Goal: Task Accomplishment & Management: Complete application form

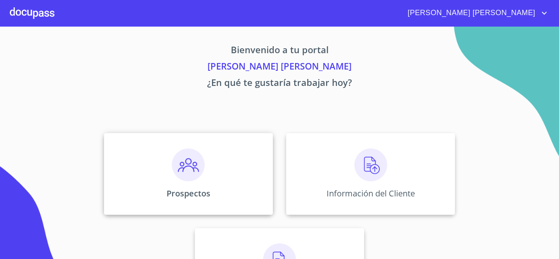
click at [183, 173] on img at bounding box center [188, 164] width 33 height 33
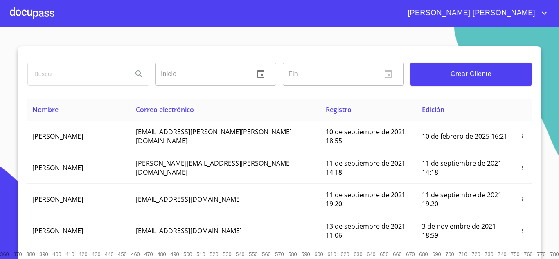
click at [22, 15] on div at bounding box center [32, 13] width 45 height 26
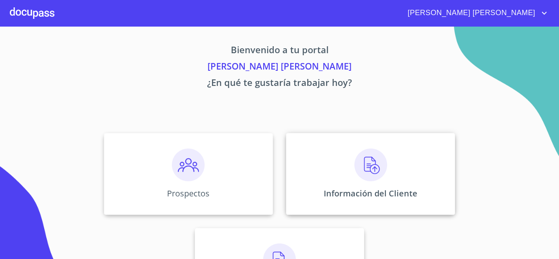
click at [364, 163] on img at bounding box center [370, 164] width 33 height 33
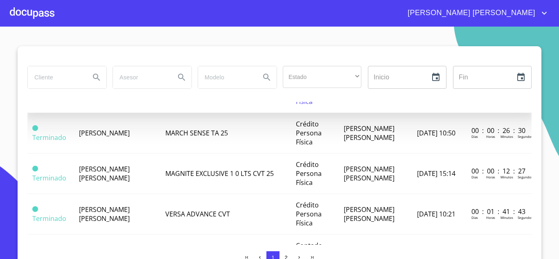
scroll to position [368, 0]
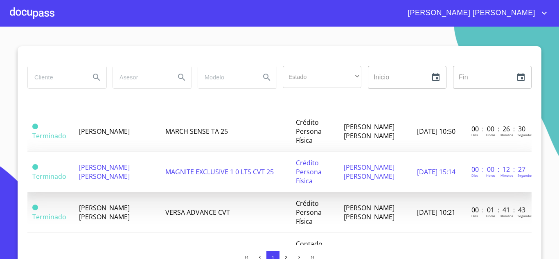
click at [102, 177] on span "[PERSON_NAME] [PERSON_NAME]" at bounding box center [104, 172] width 51 height 18
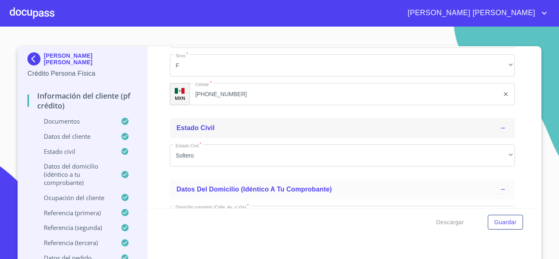
scroll to position [2903, 0]
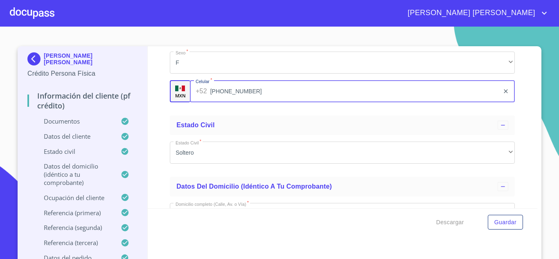
click at [240, 102] on input "[PHONE_NUMBER]" at bounding box center [354, 91] width 289 height 22
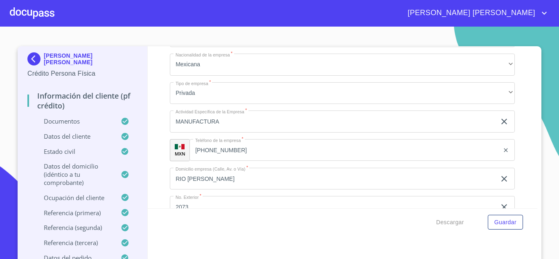
scroll to position [3598, 0]
type input "[PHONE_NUMBER]"
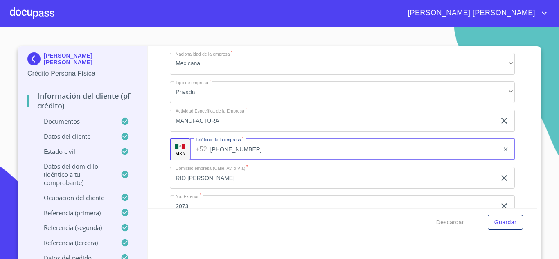
click at [244, 158] on input "[PHONE_NUMBER]" at bounding box center [354, 149] width 289 height 22
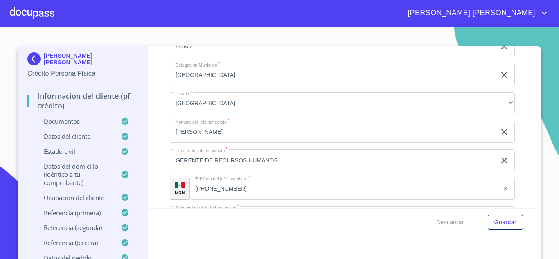
scroll to position [3884, 0]
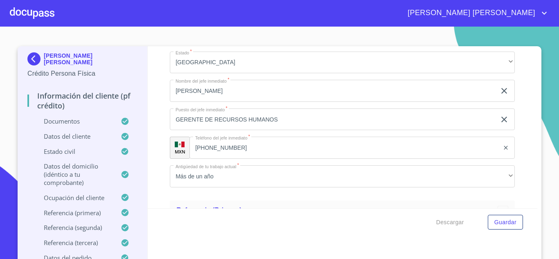
type input "[PHONE_NUMBER]"
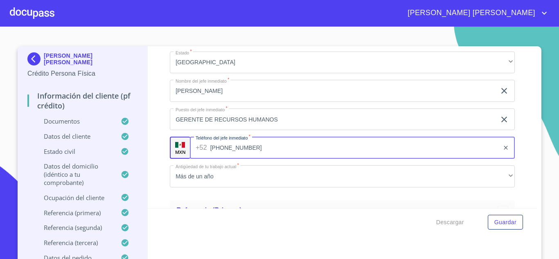
click at [263, 154] on input "[PHONE_NUMBER]" at bounding box center [354, 148] width 289 height 22
type input "[PHONE_NUMBER]"
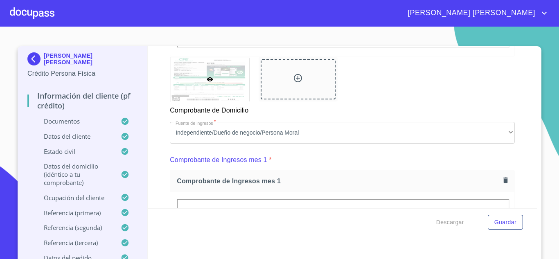
scroll to position [707, 0]
click at [41, 16] on div at bounding box center [32, 13] width 45 height 26
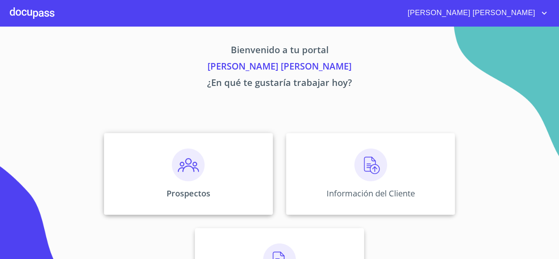
click at [185, 167] on img at bounding box center [188, 164] width 33 height 33
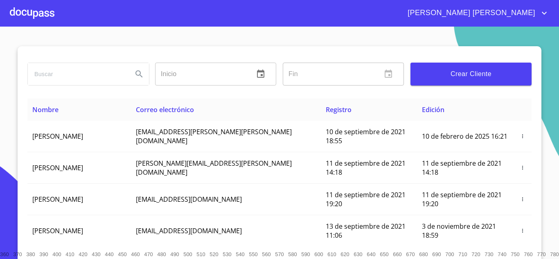
click at [91, 79] on input "search" at bounding box center [77, 74] width 98 height 22
type input "ileana"
click at [135, 74] on icon "Search" at bounding box center [139, 74] width 10 height 10
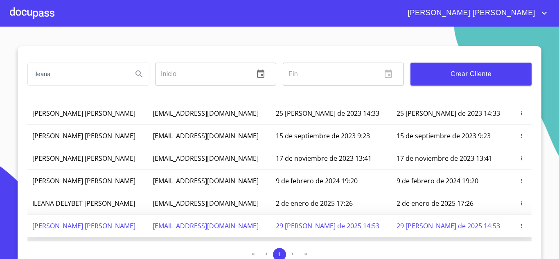
scroll to position [72, 0]
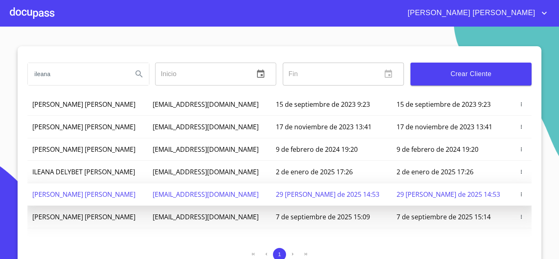
click at [114, 219] on span "[PERSON_NAME] [PERSON_NAME]" at bounding box center [83, 216] width 103 height 9
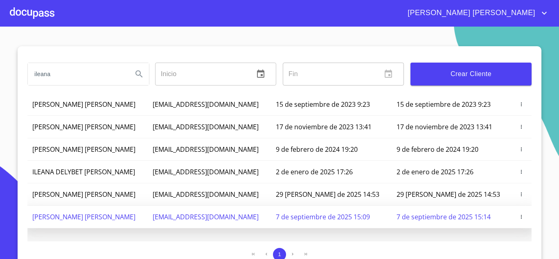
click at [520, 217] on icon "button" at bounding box center [520, 217] width 1 height 4
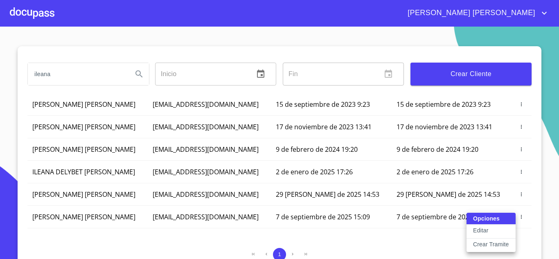
click at [498, 230] on button "Editar" at bounding box center [490, 231] width 49 height 14
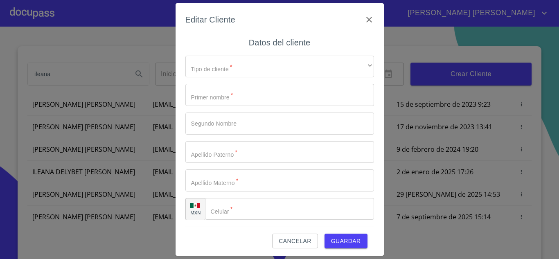
type input "ILEANA"
type input "JAZMIN"
type input "[PERSON_NAME]"
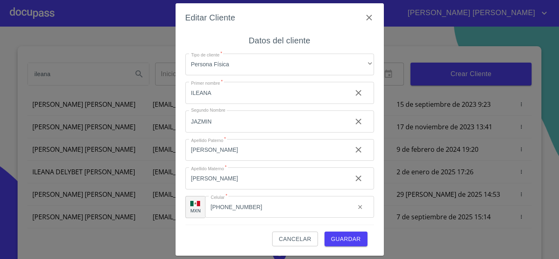
scroll to position [2, 0]
click at [268, 208] on input "[PHONE_NUMBER]" at bounding box center [277, 206] width 144 height 22
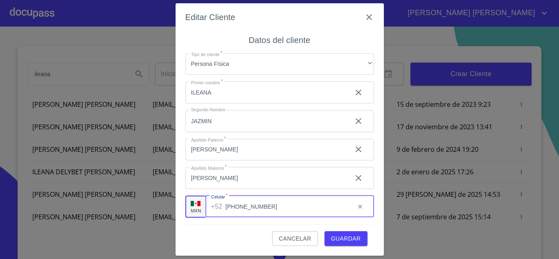
type input "[PHONE_NUMBER]"
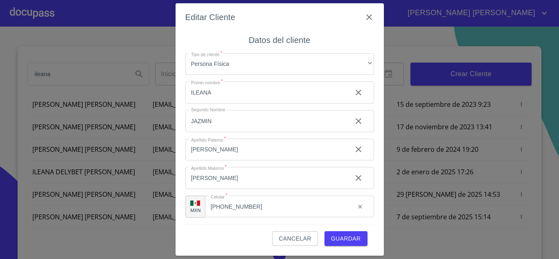
click at [352, 238] on span "Guardar" at bounding box center [346, 238] width 30 height 10
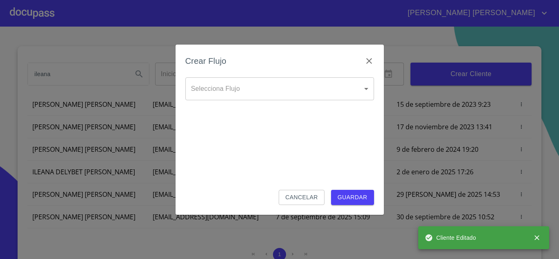
click at [247, 90] on body "[PERSON_NAME] [PERSON_NAME] [PERSON_NAME] Inicio ​ Fin ​ Crear Cliente Nombre C…" at bounding box center [279, 129] width 559 height 259
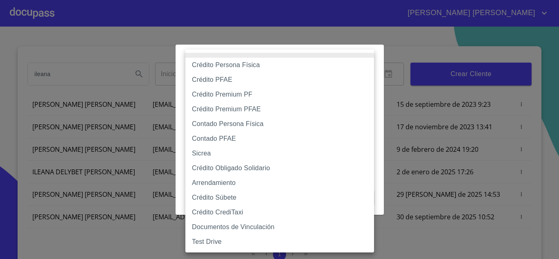
click at [247, 69] on li "Crédito Persona Física" at bounding box center [279, 65] width 188 height 15
type input "6009fb3c7d1714eb8809aa97"
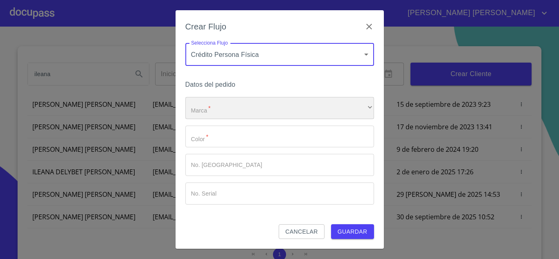
click at [234, 110] on div "​" at bounding box center [279, 108] width 188 height 22
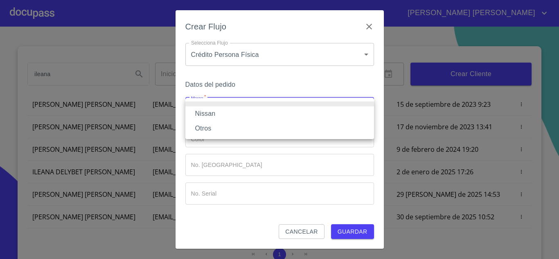
click at [139, 246] on div at bounding box center [279, 129] width 559 height 259
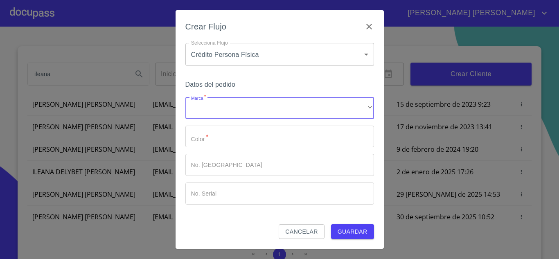
click at [319, 229] on button "Cancelar" at bounding box center [300, 231] width 45 height 15
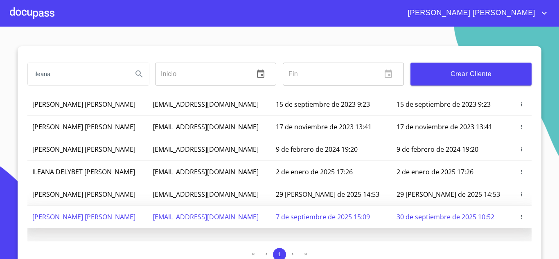
click at [520, 215] on icon "button" at bounding box center [520, 217] width 1 height 4
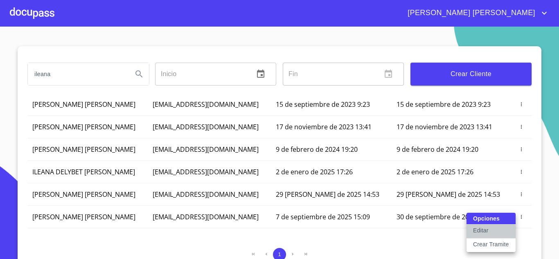
click at [486, 231] on p "Editar" at bounding box center [480, 230] width 15 height 8
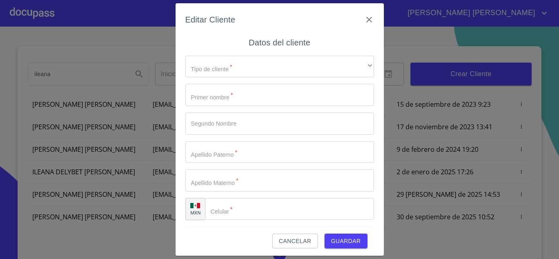
type input "ILEANA"
type input "JAZMIN"
type input "[PERSON_NAME]"
type input "[PHONE_NUMBER]"
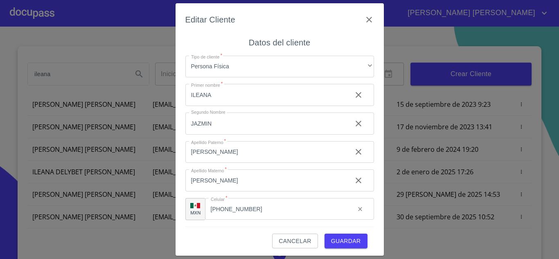
click at [349, 243] on span "Guardar" at bounding box center [346, 241] width 30 height 10
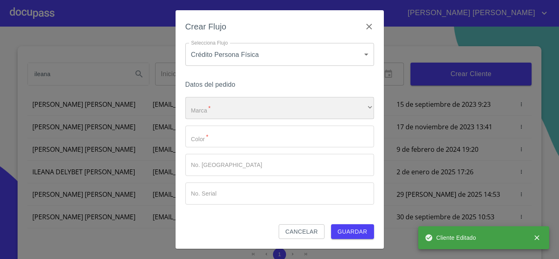
click at [228, 109] on div "​" at bounding box center [279, 108] width 188 height 22
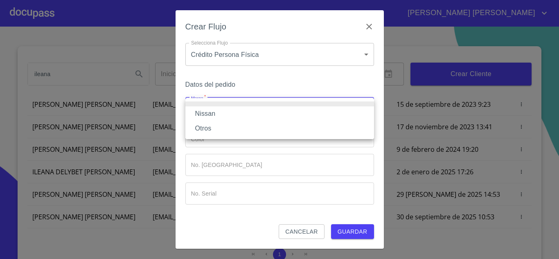
click at [228, 112] on li "Nissan" at bounding box center [279, 113] width 188 height 15
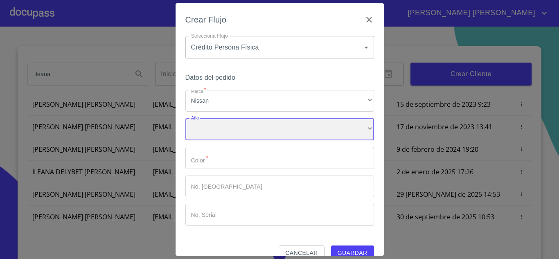
click at [229, 130] on div "​" at bounding box center [279, 129] width 188 height 22
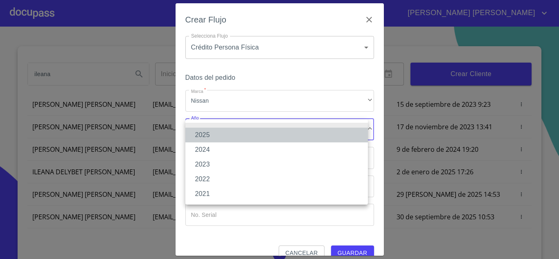
click at [230, 131] on li "2025" at bounding box center [276, 135] width 182 height 15
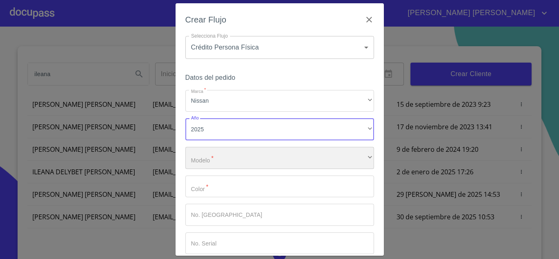
click at [234, 157] on div "​" at bounding box center [279, 158] width 188 height 22
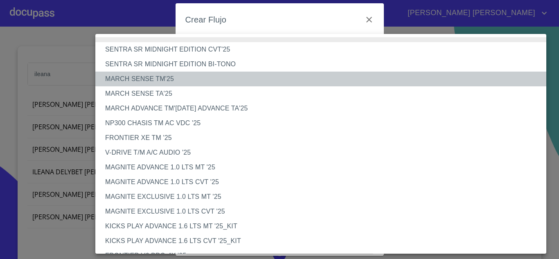
click at [169, 81] on li "MARCH SENSE TM'25" at bounding box center [323, 79] width 457 height 15
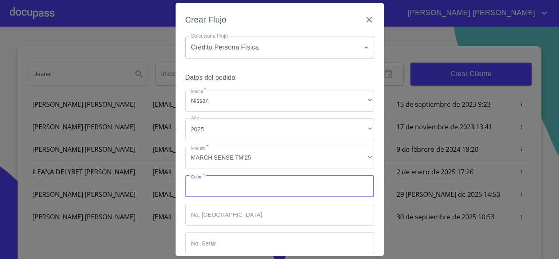
click at [231, 190] on input "Marca   *" at bounding box center [279, 186] width 188 height 22
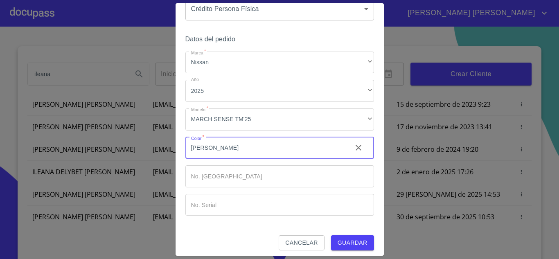
scroll to position [43, 0]
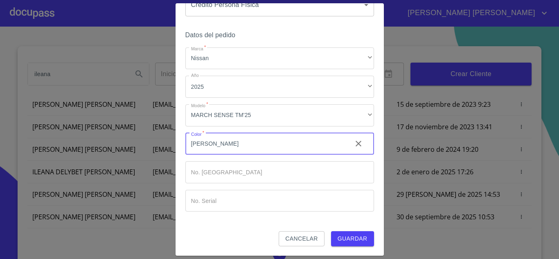
type input "[PERSON_NAME]"
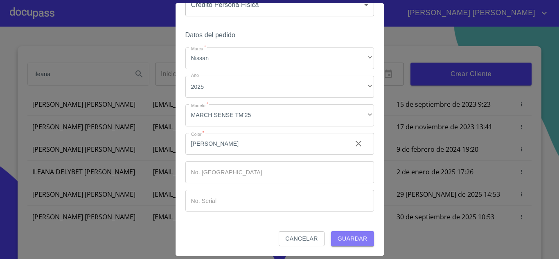
click at [366, 237] on button "Guardar" at bounding box center [352, 238] width 43 height 15
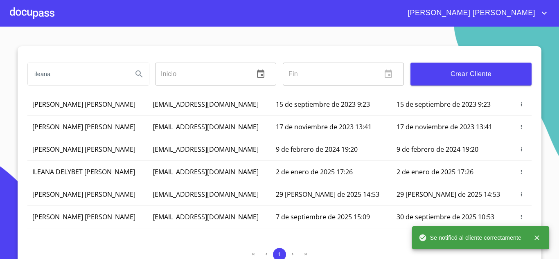
click at [538, 235] on icon "close" at bounding box center [536, 237] width 8 height 8
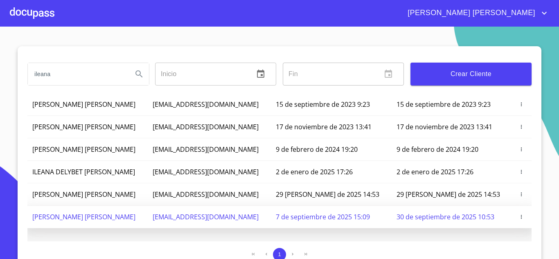
click at [184, 216] on span "[EMAIL_ADDRESS][DOMAIN_NAME]" at bounding box center [206, 216] width 106 height 9
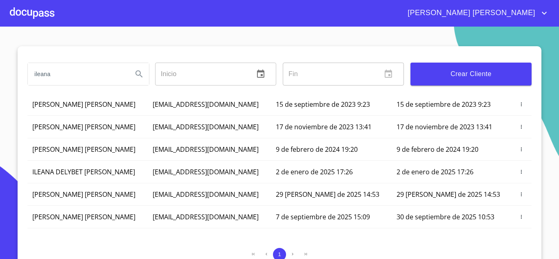
drag, startPoint x: 185, startPoint y: 216, endPoint x: 188, endPoint y: 232, distance: 16.2
click at [188, 232] on div "Nombre Correo electrónico Registro Edición ILEANA [PERSON_NAME] [EMAIL_ADDRESS]…" at bounding box center [279, 170] width 504 height 143
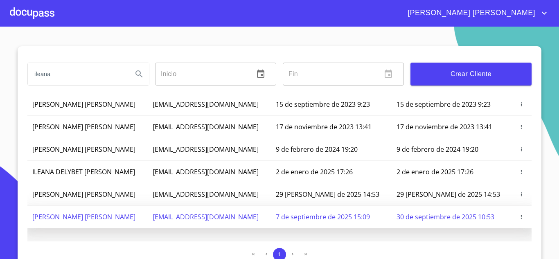
click at [518, 219] on icon "button" at bounding box center [521, 217] width 6 height 6
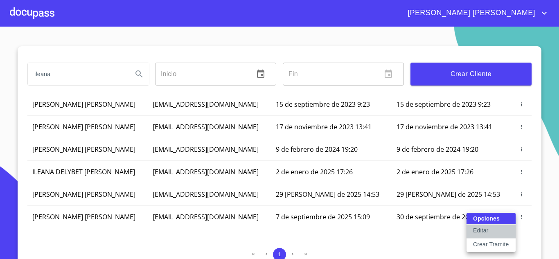
click at [480, 233] on p "Editar" at bounding box center [480, 230] width 15 height 8
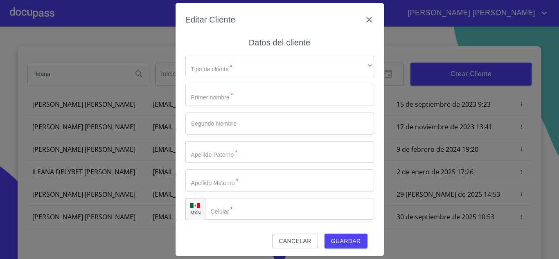
type input "ILEANA"
type input "JAZMIN"
type input "[PERSON_NAME]"
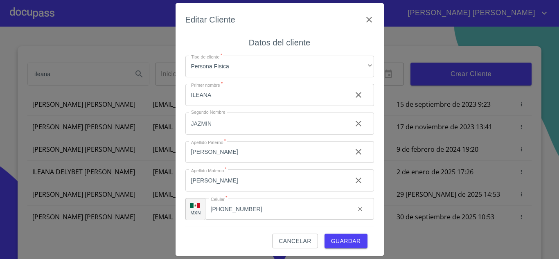
click at [252, 206] on input "[PHONE_NUMBER]" at bounding box center [277, 209] width 144 height 22
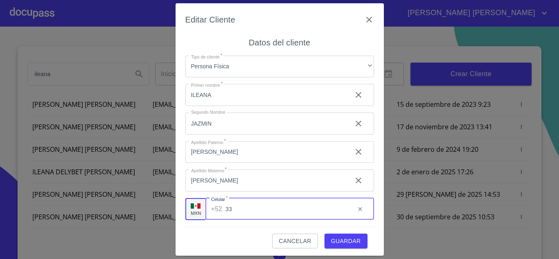
type input "33"
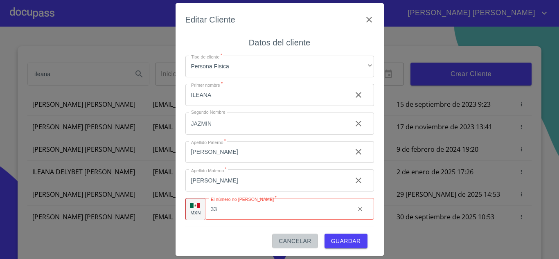
click at [282, 246] on button "Cancelar" at bounding box center [294, 240] width 45 height 15
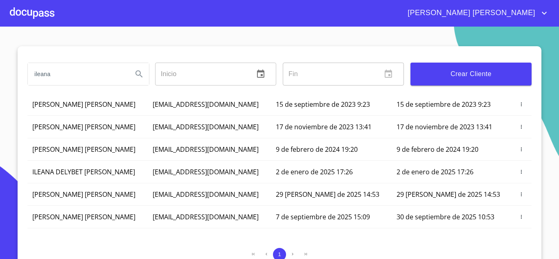
click at [35, 13] on div at bounding box center [32, 13] width 45 height 26
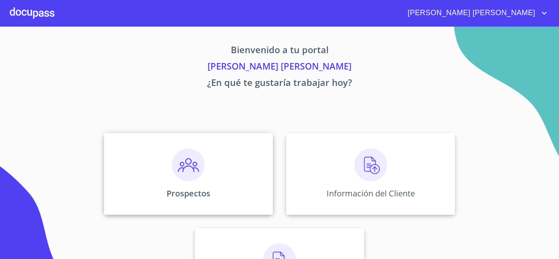
click at [181, 171] on img at bounding box center [188, 164] width 33 height 33
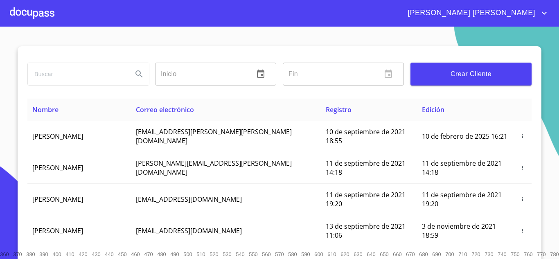
click at [467, 75] on span "Crear Cliente" at bounding box center [471, 73] width 108 height 11
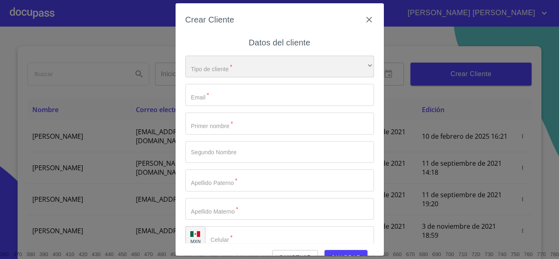
click at [267, 72] on div "​" at bounding box center [279, 67] width 188 height 22
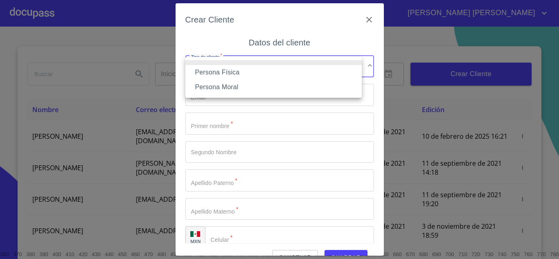
click at [227, 76] on li "Persona Física" at bounding box center [273, 72] width 176 height 15
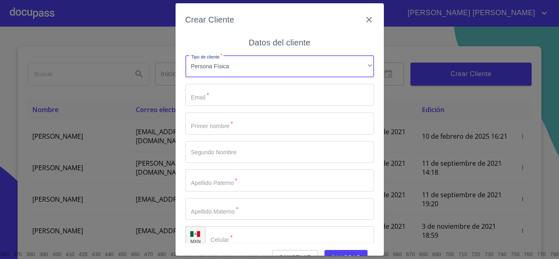
click at [224, 95] on input "Tipo de cliente   *" at bounding box center [279, 95] width 188 height 22
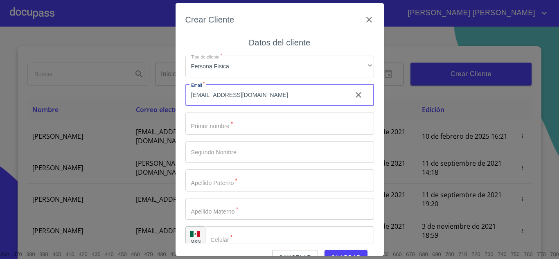
type input "[EMAIL_ADDRESS][DOMAIN_NAME]"
click at [256, 124] on input "Tipo de cliente   *" at bounding box center [279, 123] width 188 height 22
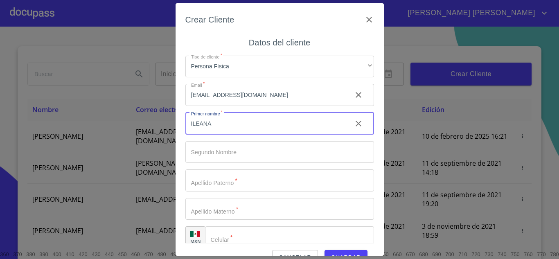
type input "ILEANA"
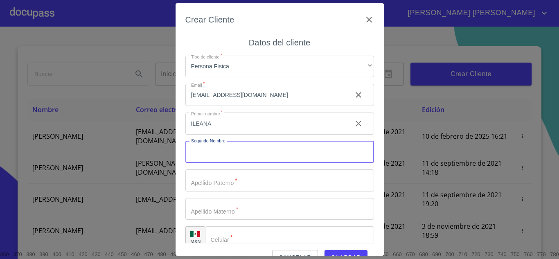
click at [247, 148] on input "Tipo de cliente   *" at bounding box center [279, 152] width 188 height 22
type input "JAZMIN"
click at [236, 187] on input "Tipo de cliente   *" at bounding box center [279, 180] width 188 height 22
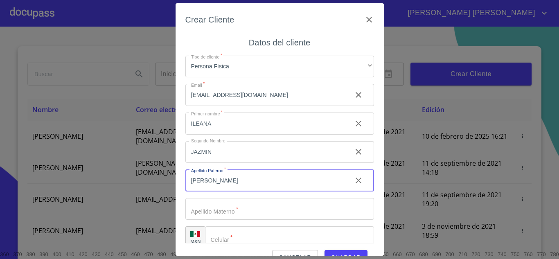
type input "[PERSON_NAME]"
click at [236, 217] on input "Tipo de cliente   *" at bounding box center [279, 209] width 188 height 22
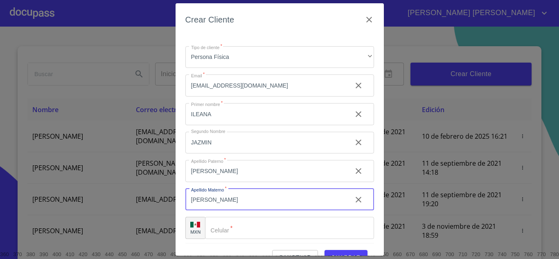
scroll to position [12, 0]
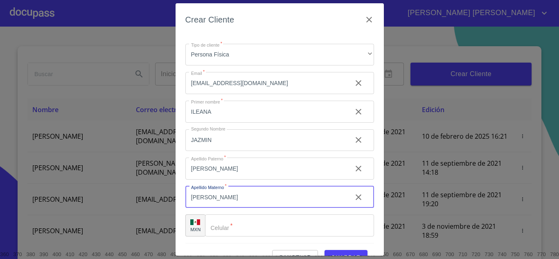
type input "[PERSON_NAME]"
click at [239, 224] on input "Tipo de cliente   *" at bounding box center [289, 225] width 169 height 22
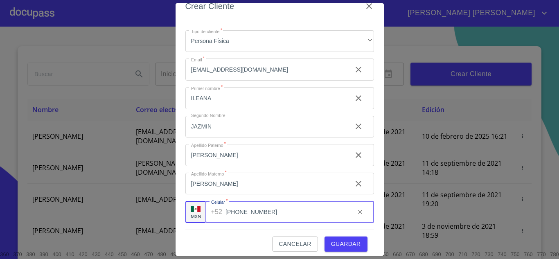
scroll to position [19, 0]
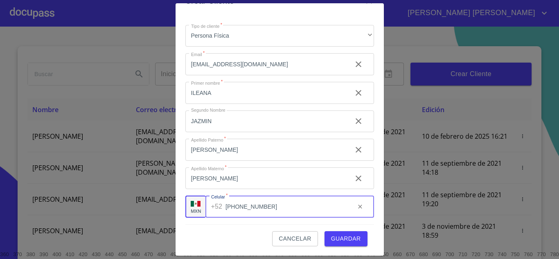
type input "[PHONE_NUMBER]"
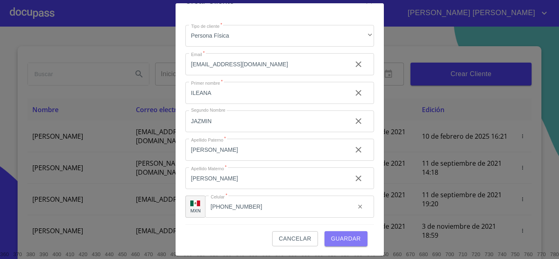
click at [344, 239] on span "Guardar" at bounding box center [346, 238] width 30 height 10
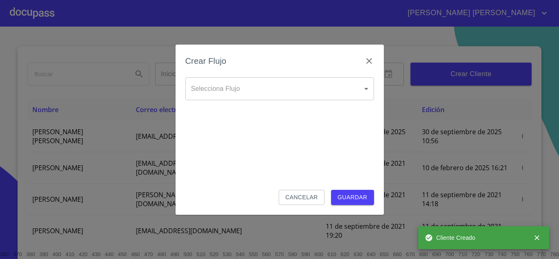
click at [234, 94] on body "[PERSON_NAME] [PERSON_NAME] ​ Fin ​ Crear Cliente Nombre Correo electrónico Reg…" at bounding box center [279, 129] width 559 height 259
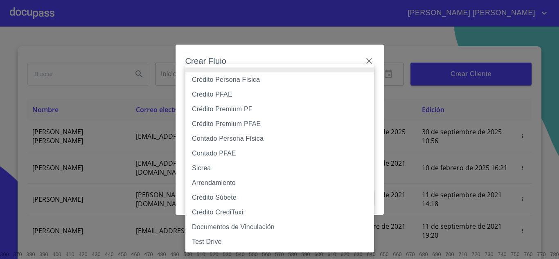
click at [236, 81] on li "Crédito Persona Física" at bounding box center [279, 79] width 188 height 15
type input "6009fb3c7d1714eb8809aa97"
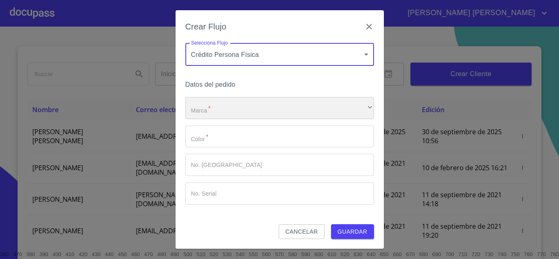
click at [236, 111] on div "​" at bounding box center [279, 108] width 188 height 22
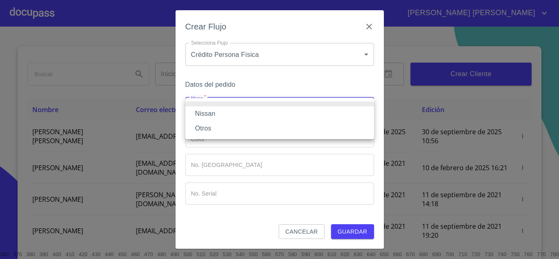
click at [232, 113] on li "Nissan" at bounding box center [279, 113] width 188 height 15
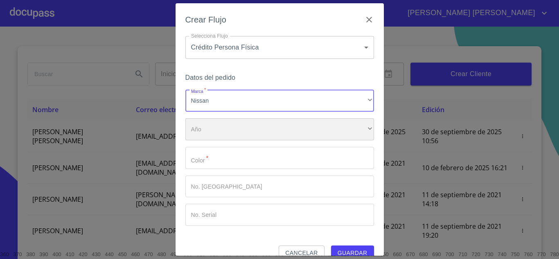
click at [230, 126] on div "​" at bounding box center [279, 129] width 188 height 22
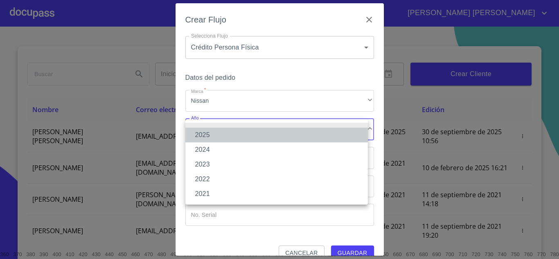
click at [225, 134] on li "2025" at bounding box center [276, 135] width 182 height 15
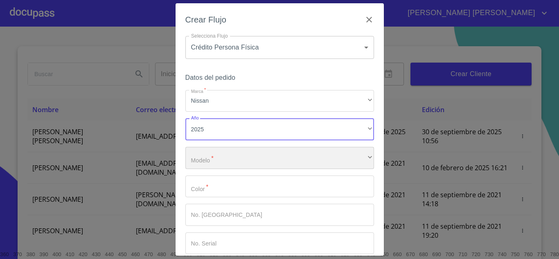
click at [236, 162] on div "​" at bounding box center [279, 158] width 188 height 22
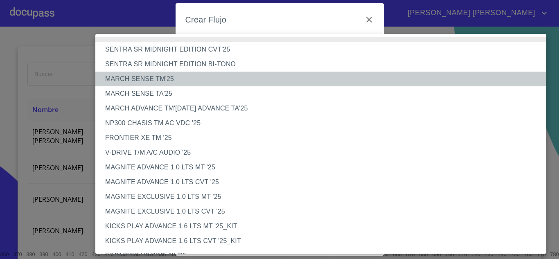
click at [153, 80] on li "MARCH SENSE TM'25" at bounding box center [323, 79] width 457 height 15
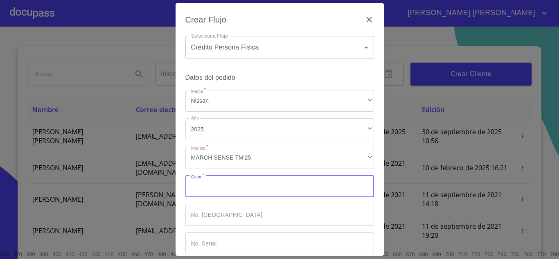
click at [222, 191] on input "Marca   *" at bounding box center [279, 186] width 188 height 22
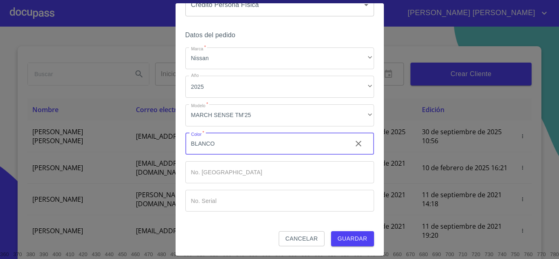
type input "BLANCO"
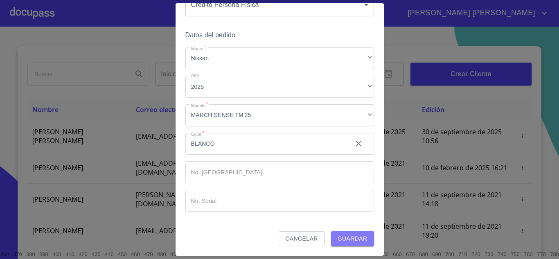
click at [352, 237] on span "Guardar" at bounding box center [352, 238] width 30 height 10
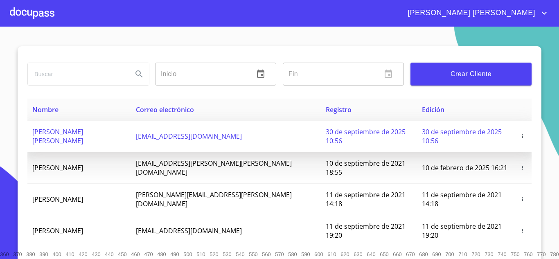
click at [58, 133] on span "[PERSON_NAME] [PERSON_NAME]" at bounding box center [57, 136] width 51 height 18
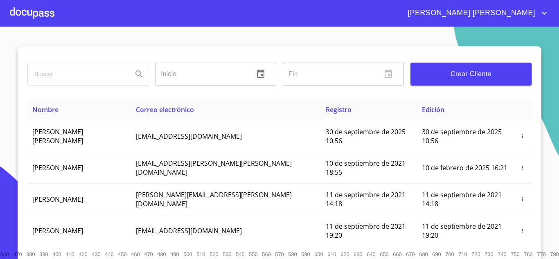
click at [36, 13] on div at bounding box center [32, 13] width 45 height 26
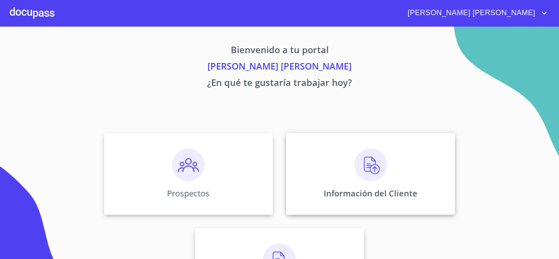
click at [374, 172] on img at bounding box center [370, 164] width 33 height 33
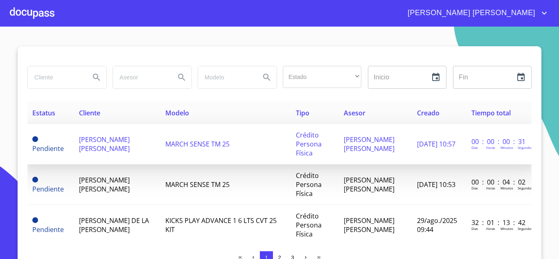
click at [111, 141] on span "[PERSON_NAME] [PERSON_NAME]" at bounding box center [104, 144] width 51 height 18
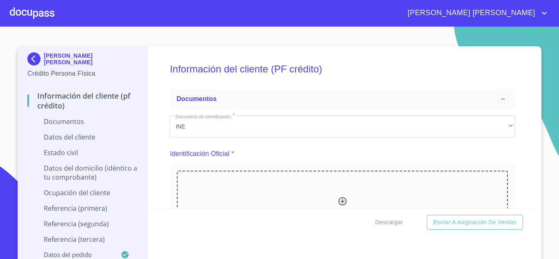
click at [45, 17] on div at bounding box center [32, 13] width 45 height 26
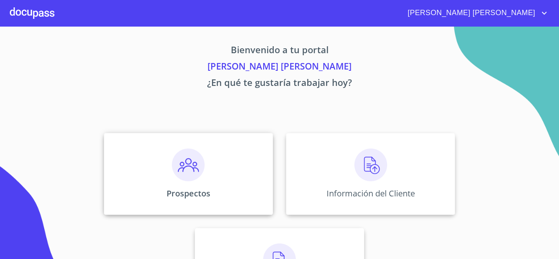
click at [187, 174] on img at bounding box center [188, 164] width 33 height 33
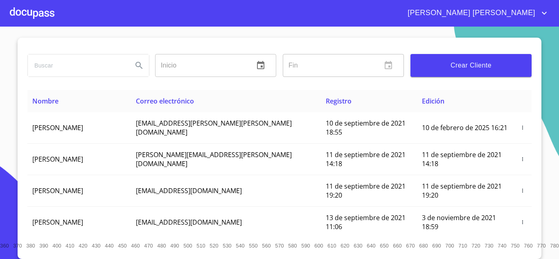
click at [42, 9] on div at bounding box center [32, 13] width 45 height 26
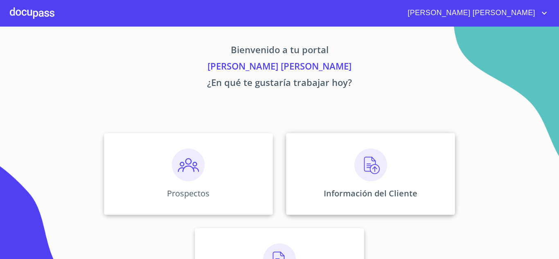
click at [343, 168] on div "Información del Cliente" at bounding box center [370, 174] width 169 height 82
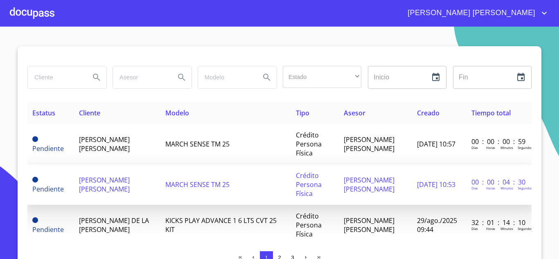
click at [119, 180] on span "[PERSON_NAME] [PERSON_NAME]" at bounding box center [104, 184] width 51 height 18
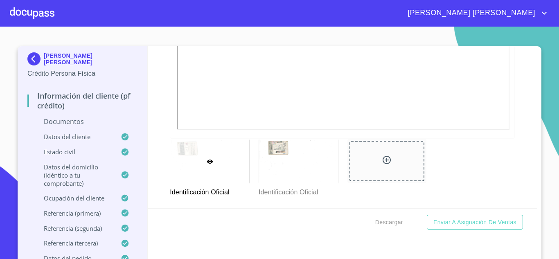
scroll to position [288, 0]
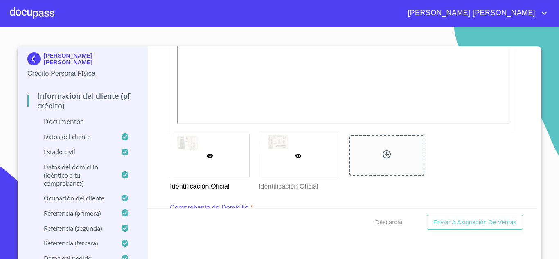
click at [299, 141] on div at bounding box center [298, 155] width 79 height 45
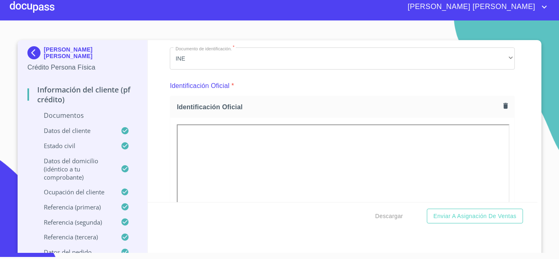
scroll to position [82, 0]
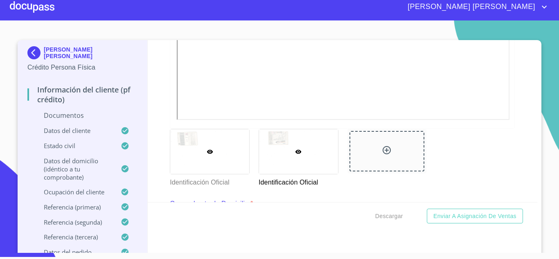
click at [183, 150] on div at bounding box center [209, 151] width 79 height 45
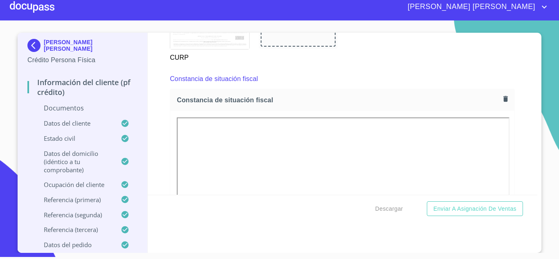
scroll to position [1611, 0]
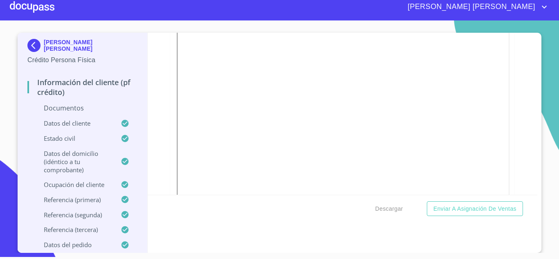
click at [29, 43] on img at bounding box center [35, 45] width 16 height 13
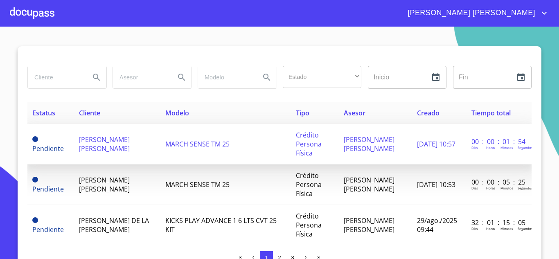
click at [90, 147] on span "[PERSON_NAME] [PERSON_NAME]" at bounding box center [104, 144] width 51 height 18
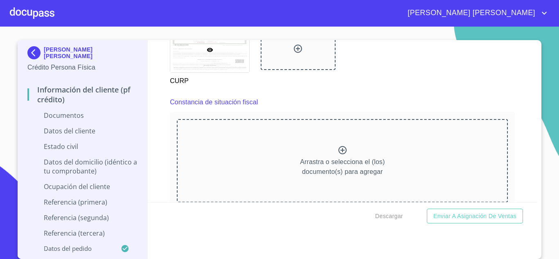
scroll to position [1595, 0]
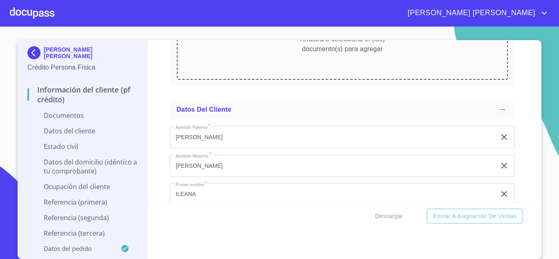
click at [525, 171] on div "Información del cliente (PF crédito) Documentos Documento de identificación.   …" at bounding box center [343, 121] width 390 height 162
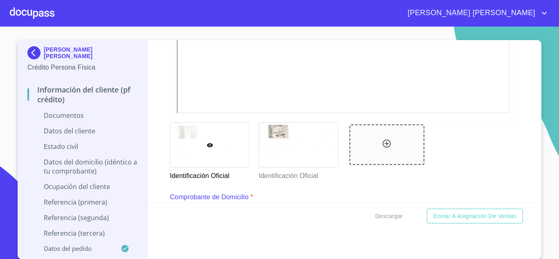
scroll to position [204, 0]
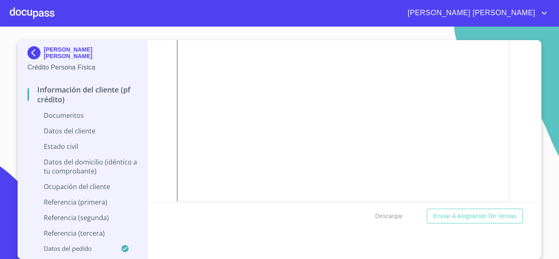
click at [31, 57] on img at bounding box center [35, 52] width 16 height 13
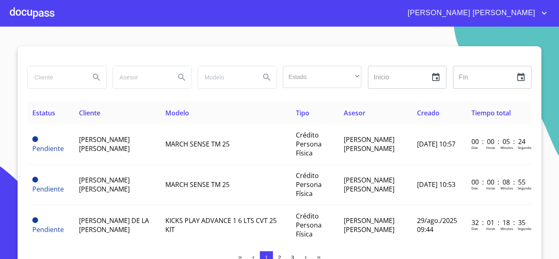
click at [27, 13] on div at bounding box center [32, 13] width 45 height 26
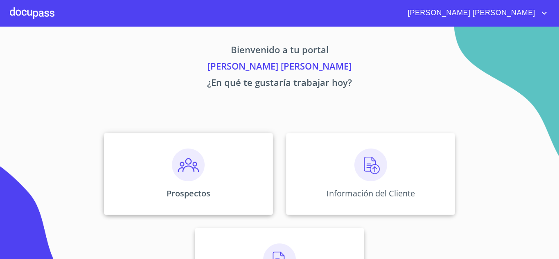
click at [180, 175] on img at bounding box center [188, 164] width 33 height 33
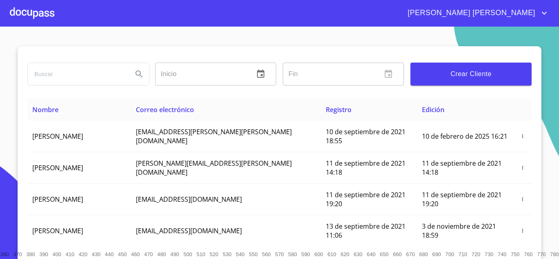
click at [87, 80] on input "search" at bounding box center [77, 74] width 98 height 22
type input "ILEANA"
click at [139, 73] on icon "Search" at bounding box center [139, 74] width 10 height 10
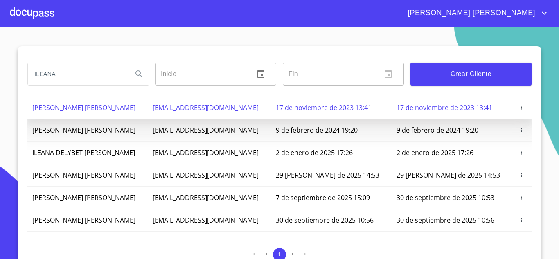
scroll to position [95, 0]
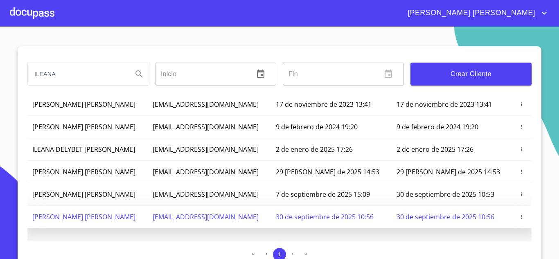
click at [517, 220] on button "button" at bounding box center [521, 217] width 8 height 8
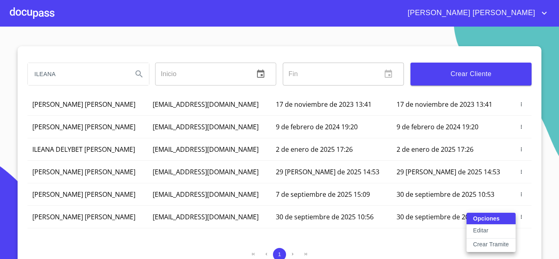
click at [486, 220] on div "Opciones Editar Crear Tramite" at bounding box center [490, 232] width 49 height 39
click at [482, 231] on p "Editar" at bounding box center [480, 230] width 15 height 8
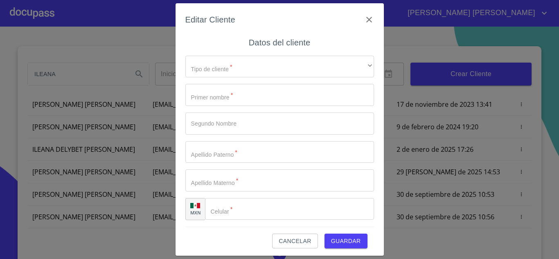
type input "ILEANA"
type input "JAZMIN"
type input "[PERSON_NAME]"
type input "[PHONE_NUMBER]"
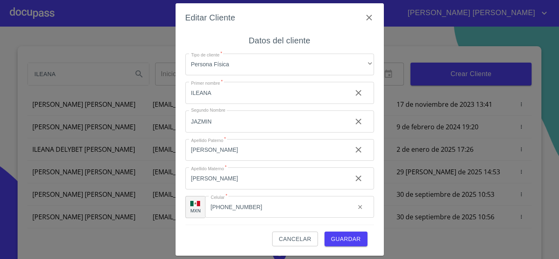
scroll to position [2, 0]
click at [345, 238] on span "Guardar" at bounding box center [346, 238] width 30 height 10
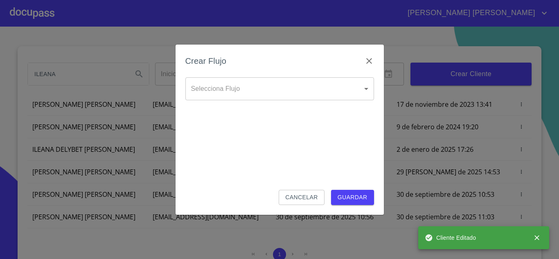
click at [242, 76] on div "Crear Flujo" at bounding box center [279, 65] width 188 height 23
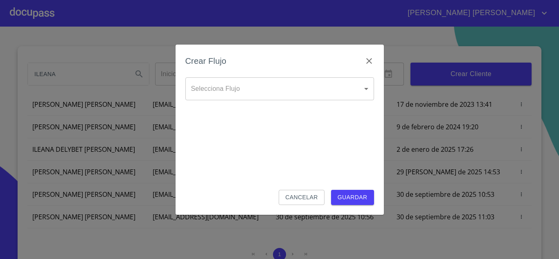
click at [247, 84] on body "[PERSON_NAME] [PERSON_NAME] [PERSON_NAME] Inicio ​ Fin ​ Crear Cliente Nombre C…" at bounding box center [279, 129] width 559 height 259
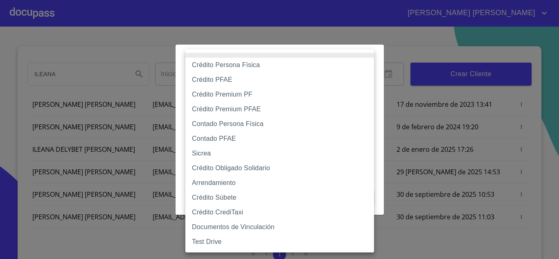
click at [237, 122] on li "Contado Persona Física" at bounding box center [279, 124] width 188 height 15
type input "60bf975b0d9865ccc2471536"
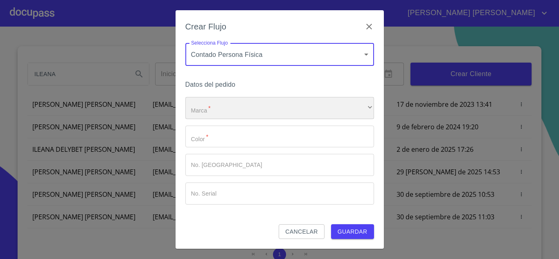
click at [238, 113] on div "​" at bounding box center [279, 108] width 188 height 22
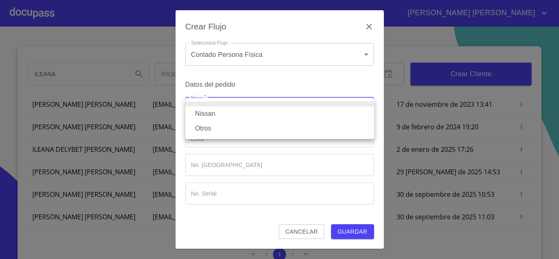
click at [238, 113] on li "Nissan" at bounding box center [279, 113] width 188 height 15
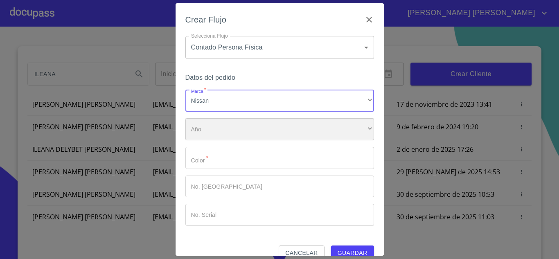
click at [241, 126] on div "​" at bounding box center [279, 129] width 188 height 22
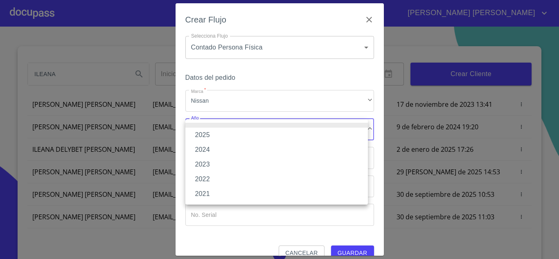
click at [237, 133] on li "2025" at bounding box center [276, 135] width 182 height 15
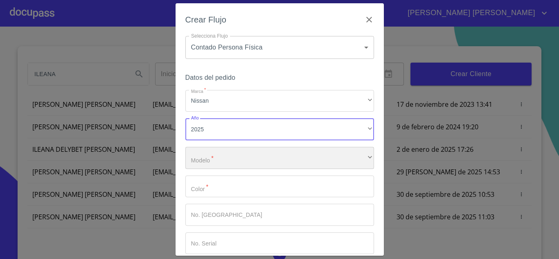
click at [239, 155] on div "​" at bounding box center [279, 158] width 188 height 22
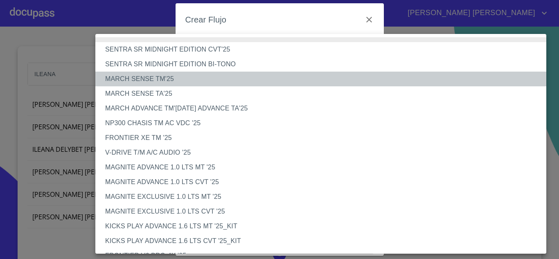
click at [164, 81] on li "MARCH SENSE TM'25" at bounding box center [323, 79] width 457 height 15
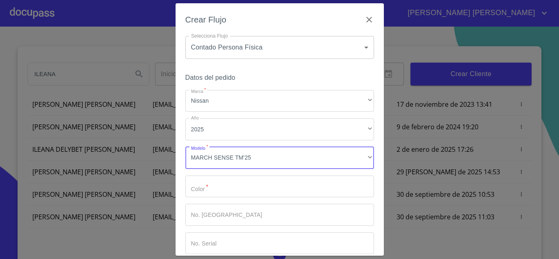
click at [227, 182] on input "Marca   *" at bounding box center [279, 186] width 188 height 22
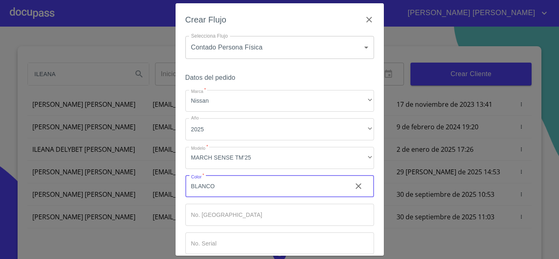
scroll to position [43, 0]
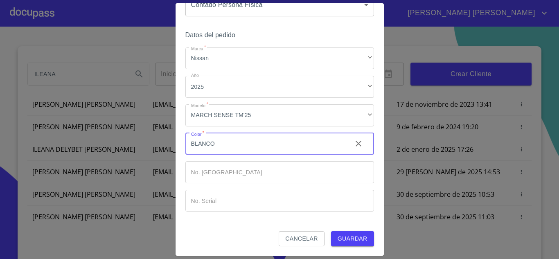
type input "BLANCO"
click at [345, 236] on span "Guardar" at bounding box center [352, 238] width 30 height 10
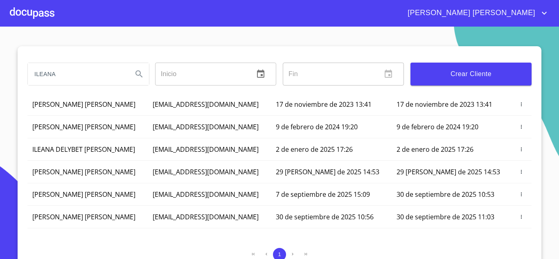
click at [40, 13] on div at bounding box center [32, 13] width 45 height 26
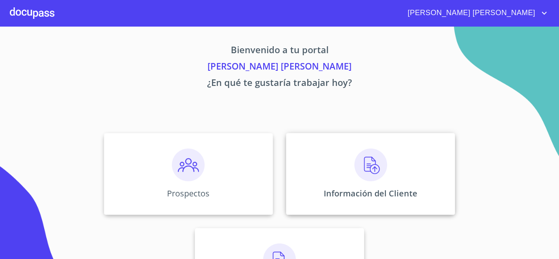
click at [370, 171] on img at bounding box center [370, 164] width 33 height 33
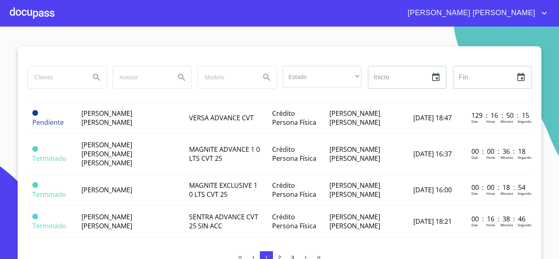
scroll to position [286, 0]
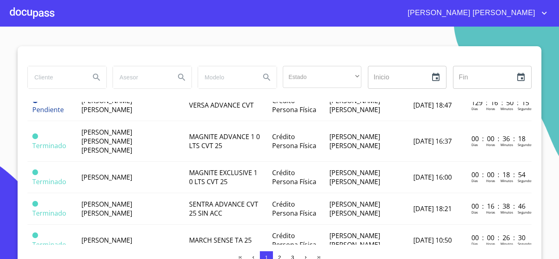
click at [142, 166] on td "[PERSON_NAME]" at bounding box center [130, 177] width 108 height 31
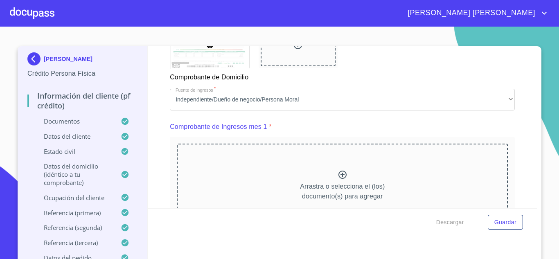
scroll to position [818, 0]
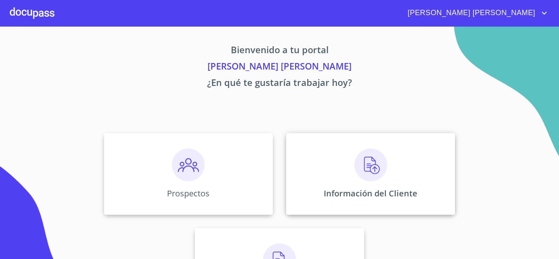
click at [379, 174] on img at bounding box center [370, 164] width 33 height 33
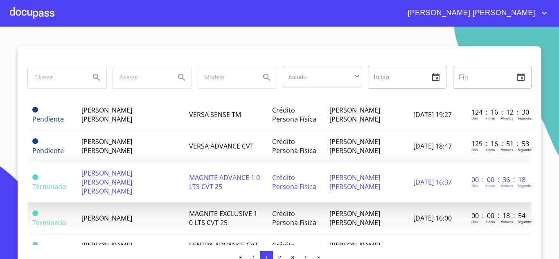
scroll to position [286, 0]
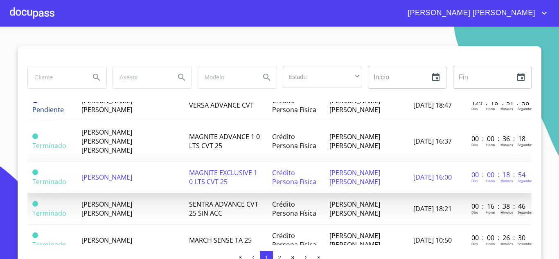
click at [121, 173] on td "[PERSON_NAME]" at bounding box center [130, 177] width 108 height 31
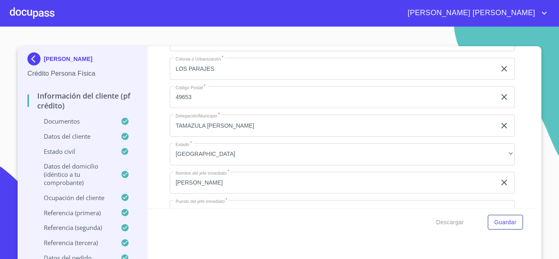
scroll to position [3516, 0]
